Goal: Information Seeking & Learning: Learn about a topic

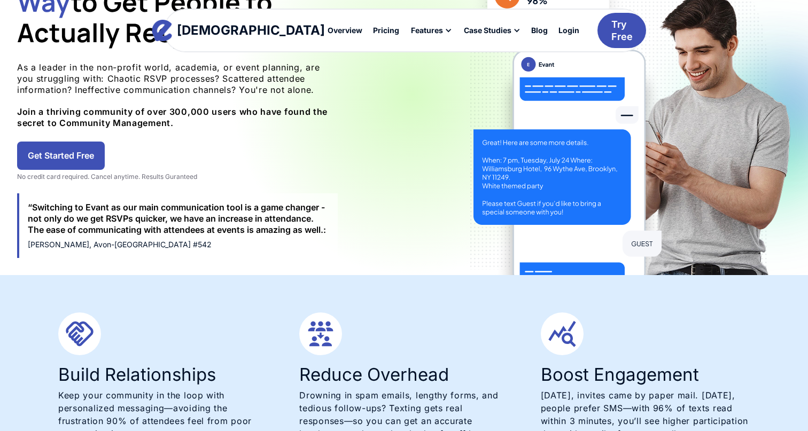
scroll to position [173, 0]
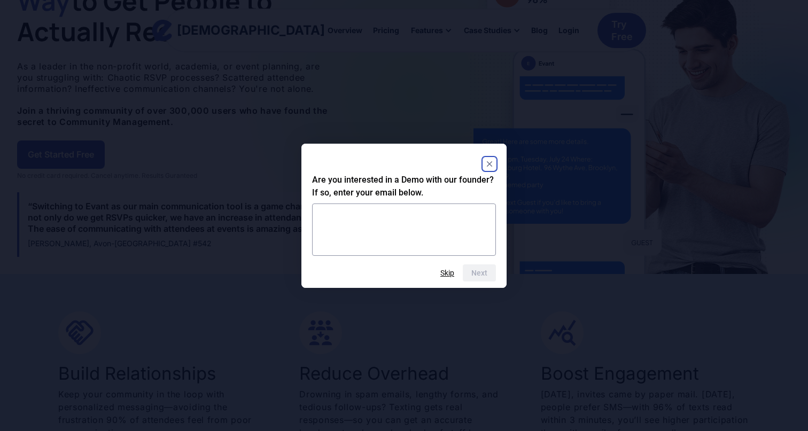
click at [494, 162] on rect "Close" at bounding box center [489, 164] width 13 height 13
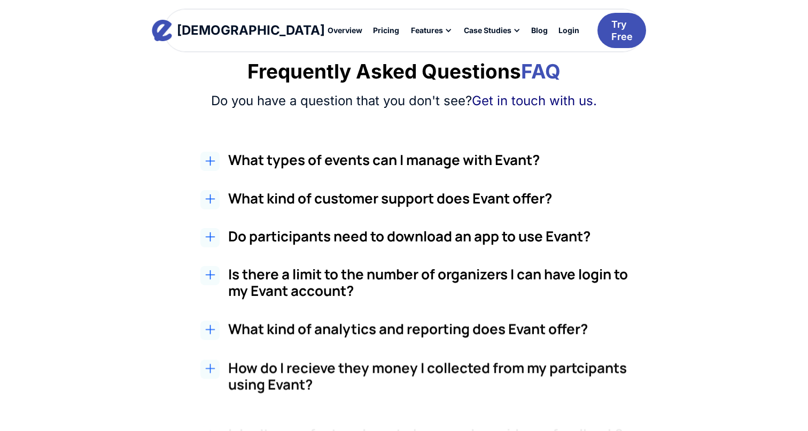
scroll to position [1786, 0]
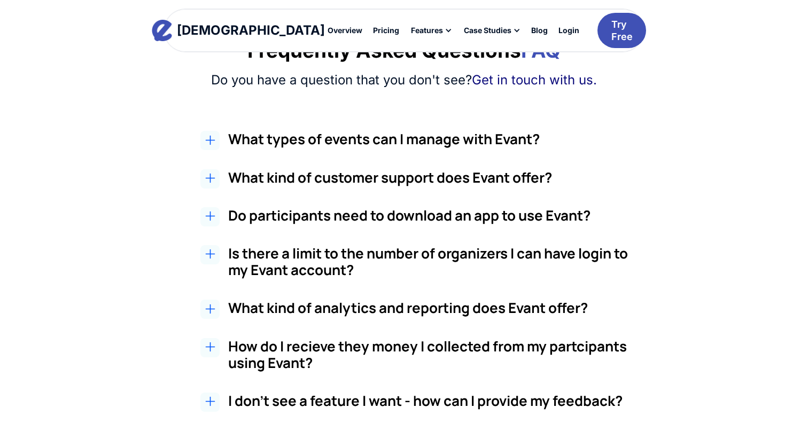
click at [377, 134] on h2 "What types of events can I manage with Evant?" at bounding box center [428, 139] width 401 height 17
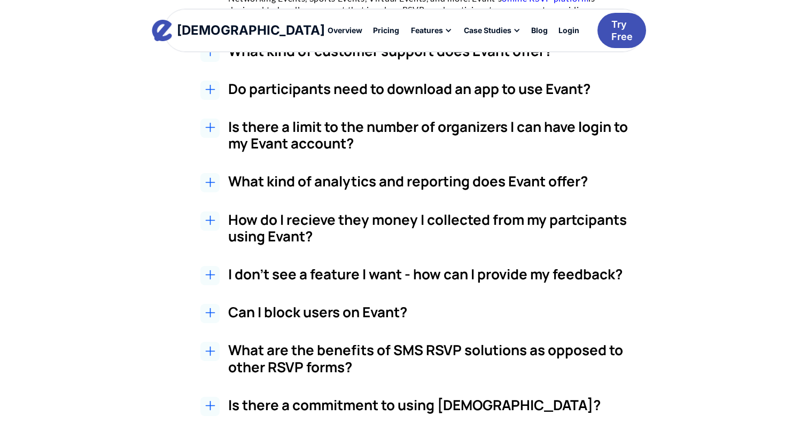
scroll to position [1977, 0]
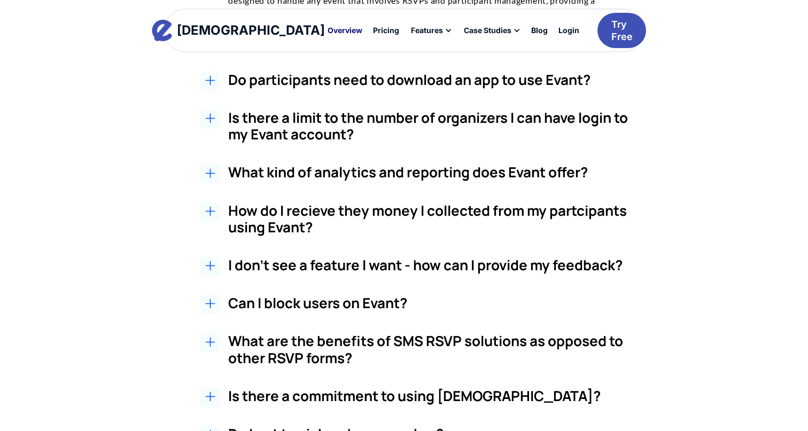
click at [328, 32] on div "Overview" at bounding box center [345, 30] width 35 height 7
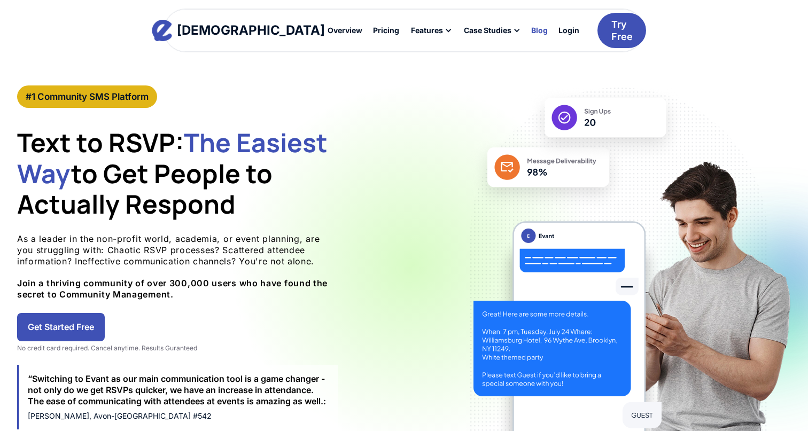
click at [531, 29] on div "Blog" at bounding box center [539, 30] width 17 height 7
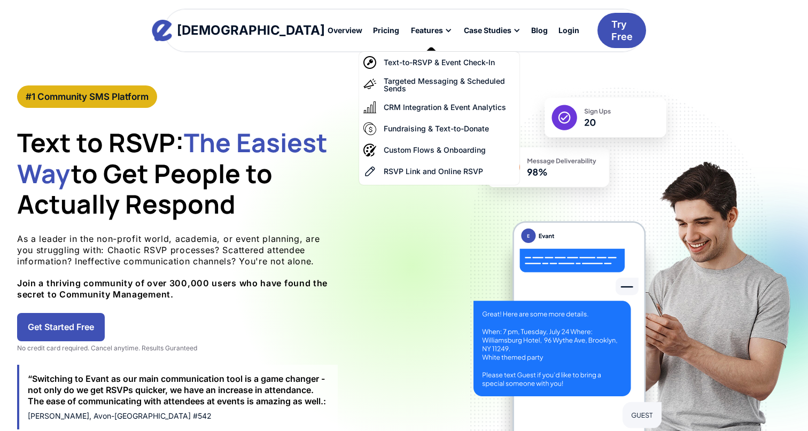
click at [411, 27] on div "Features" at bounding box center [427, 30] width 32 height 7
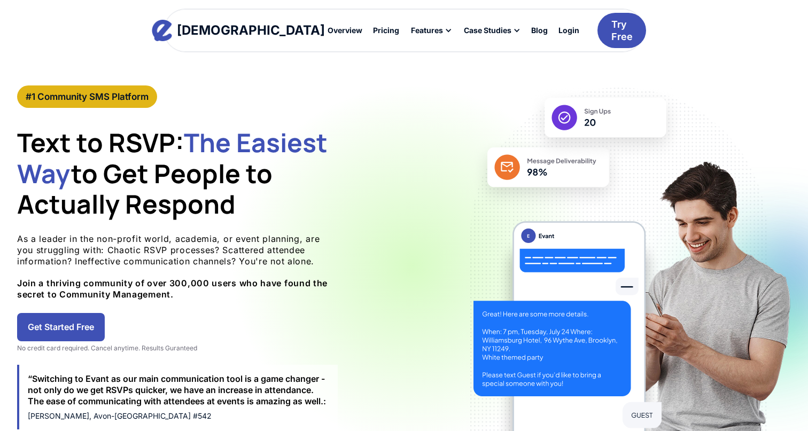
click at [411, 27] on div "Features" at bounding box center [427, 30] width 32 height 7
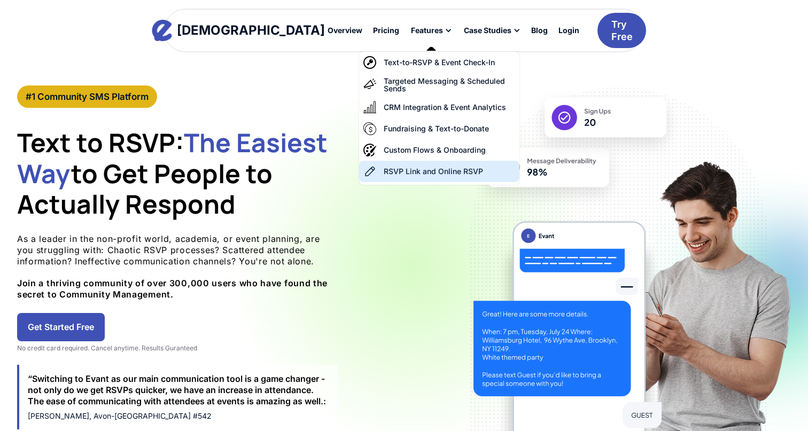
click at [398, 170] on div "RSVP Link and Online RSVP" at bounding box center [433, 171] width 99 height 7
